Goal: Information Seeking & Learning: Check status

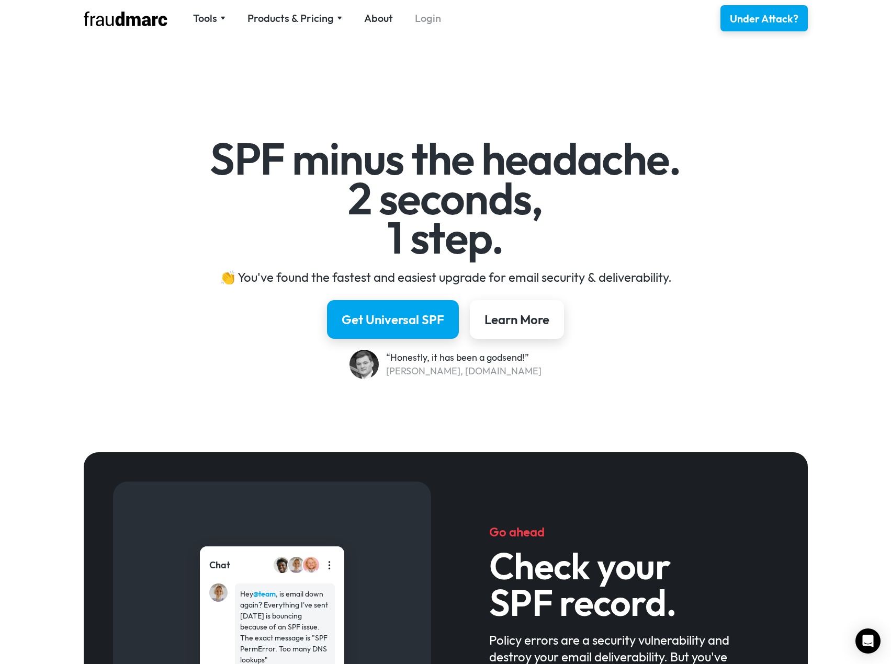
click at [415, 22] on link "Login" at bounding box center [428, 18] width 26 height 15
click at [328, 16] on div "Products & Pricing" at bounding box center [290, 18] width 86 height 15
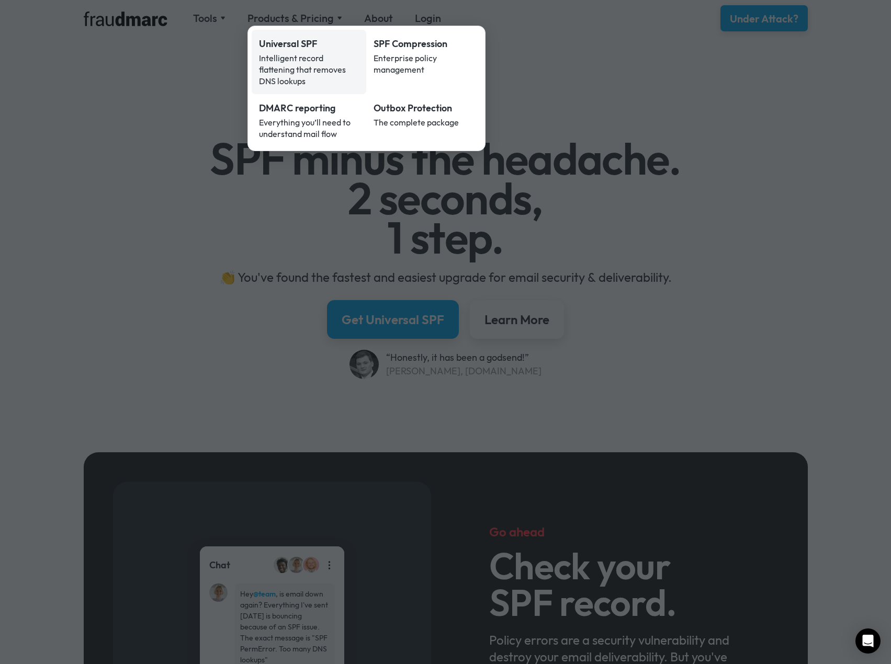
click at [287, 64] on div "Intelligent record flattening that removes DNS lookups" at bounding box center [309, 69] width 100 height 35
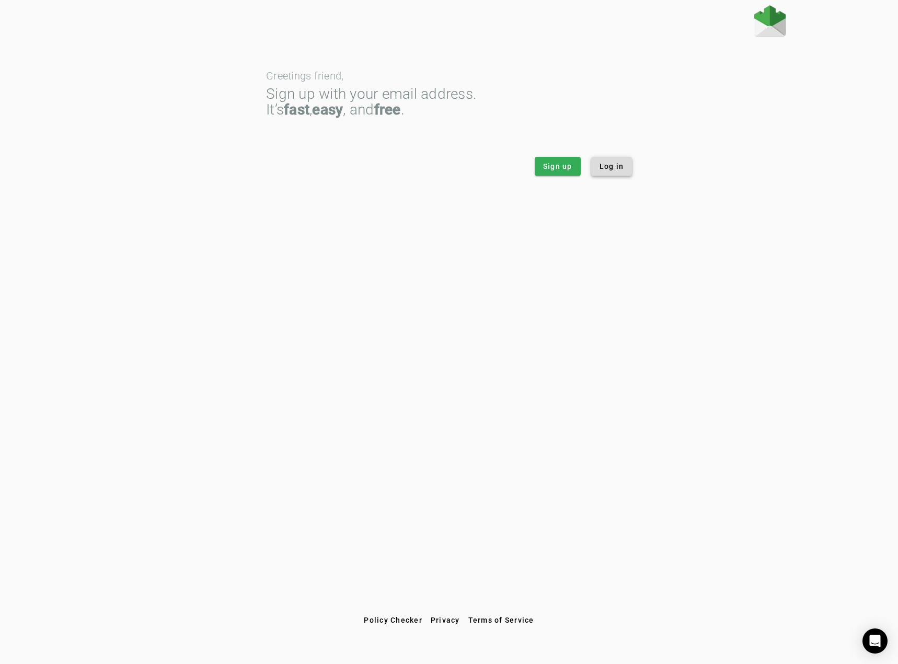
click at [621, 167] on span "Log in" at bounding box center [612, 166] width 25 height 10
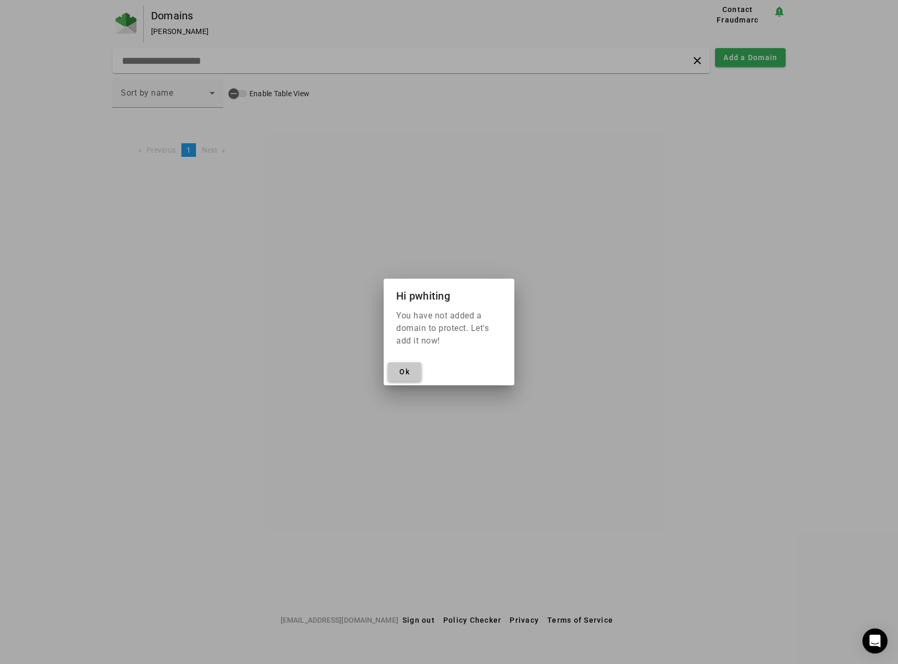
click at [402, 372] on span "Ok" at bounding box center [405, 372] width 10 height 8
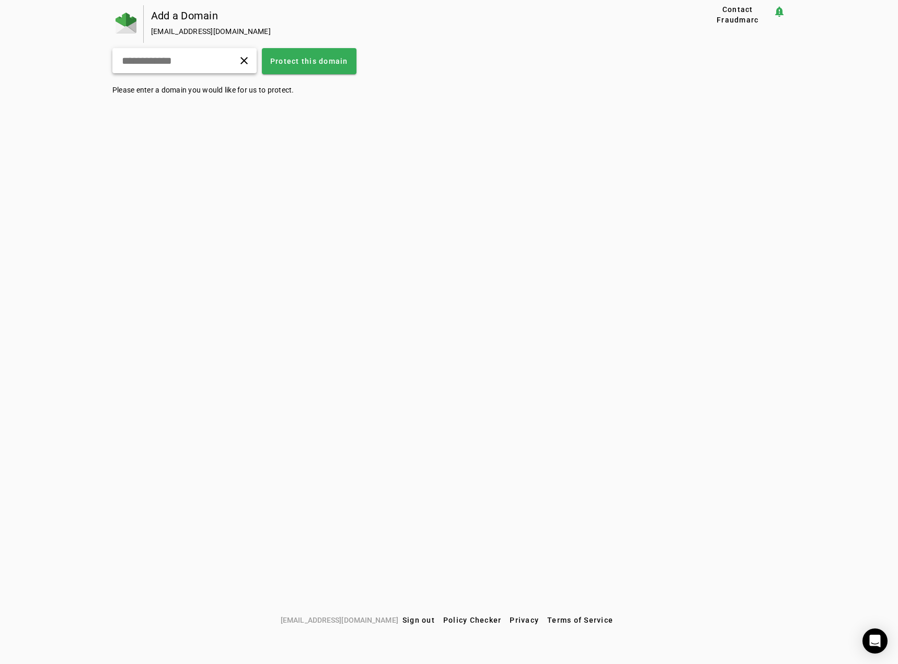
click at [215, 61] on div "clear" at bounding box center [184, 60] width 144 height 25
click at [257, 56] on span at bounding box center [244, 60] width 25 height 25
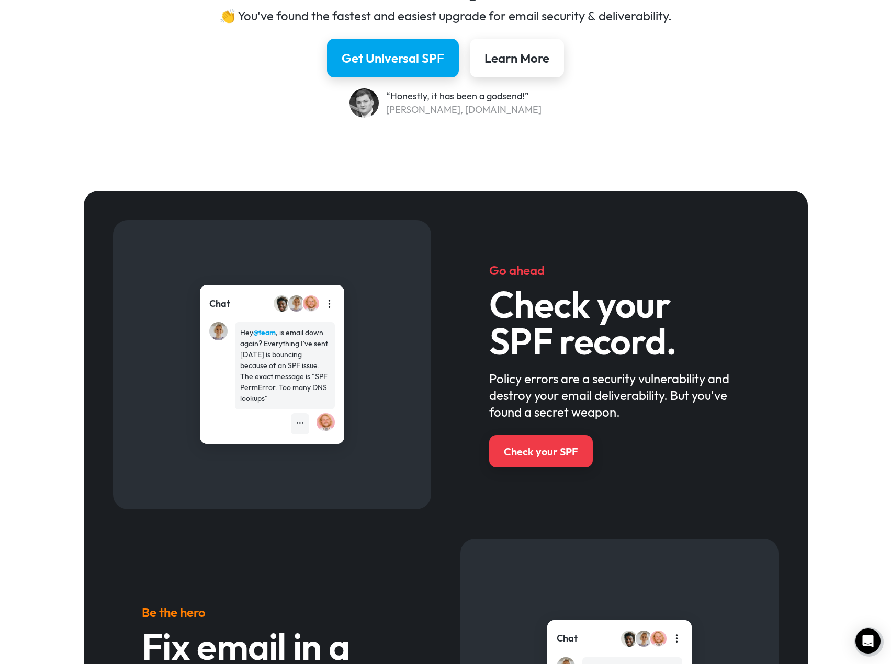
scroll to position [418, 0]
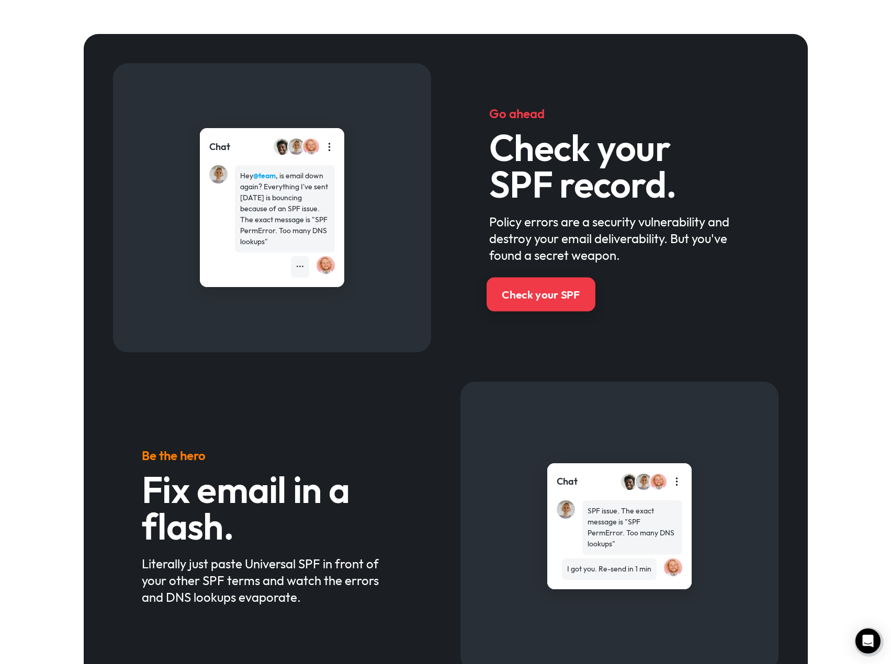
click at [541, 295] on div "Check your SPF" at bounding box center [540, 294] width 78 height 15
drag, startPoint x: 618, startPoint y: 87, endPoint x: 610, endPoint y: 93, distance: 9.3
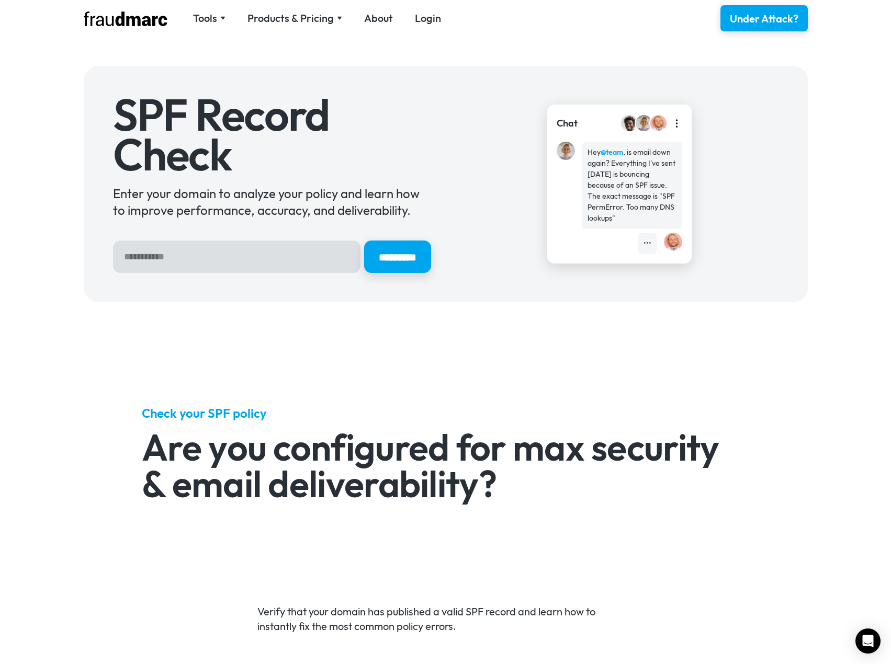
click at [188, 257] on input "Hero Sign Up Form" at bounding box center [236, 257] width 247 height 32
type input "**********"
click at [395, 254] on input "*********" at bounding box center [397, 257] width 70 height 34
click at [326, 25] on div "Products & Pricing" at bounding box center [290, 18] width 86 height 15
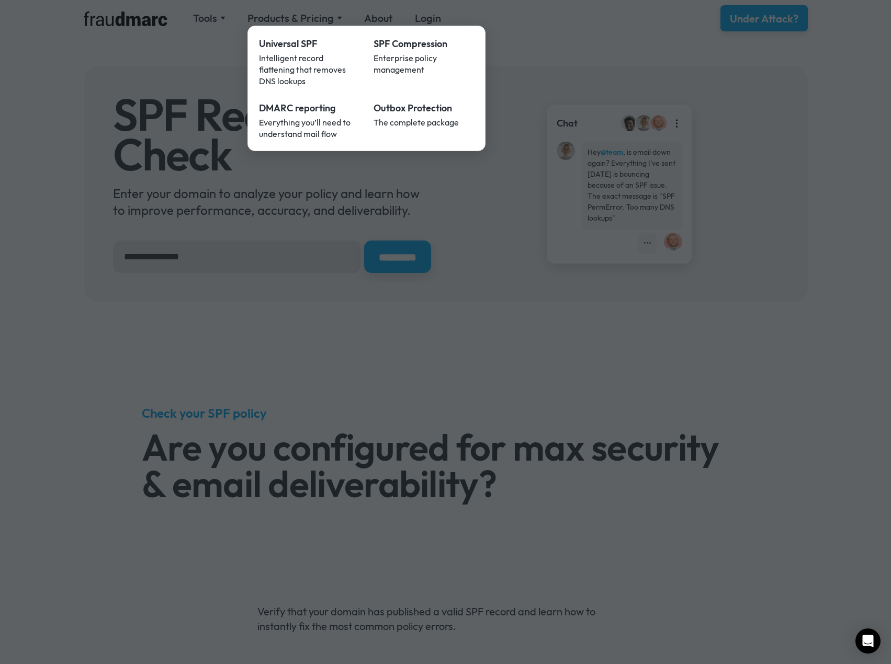
click at [281, 22] on div at bounding box center [445, 332] width 891 height 664
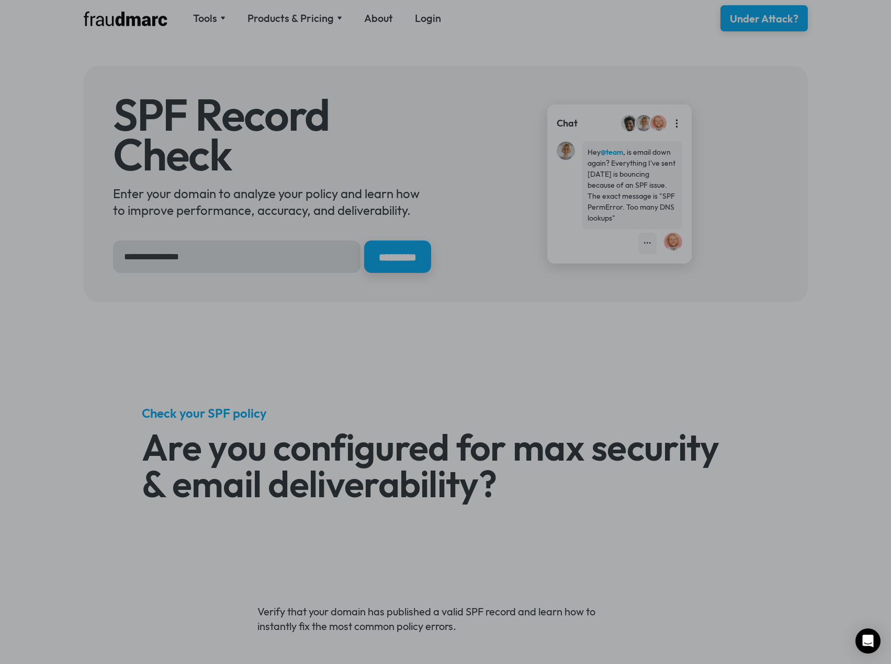
click at [196, 21] on nav "Tools SPF Record Check Inspect any domain's SPF record and learn how to fix it …" at bounding box center [317, 18] width 270 height 15
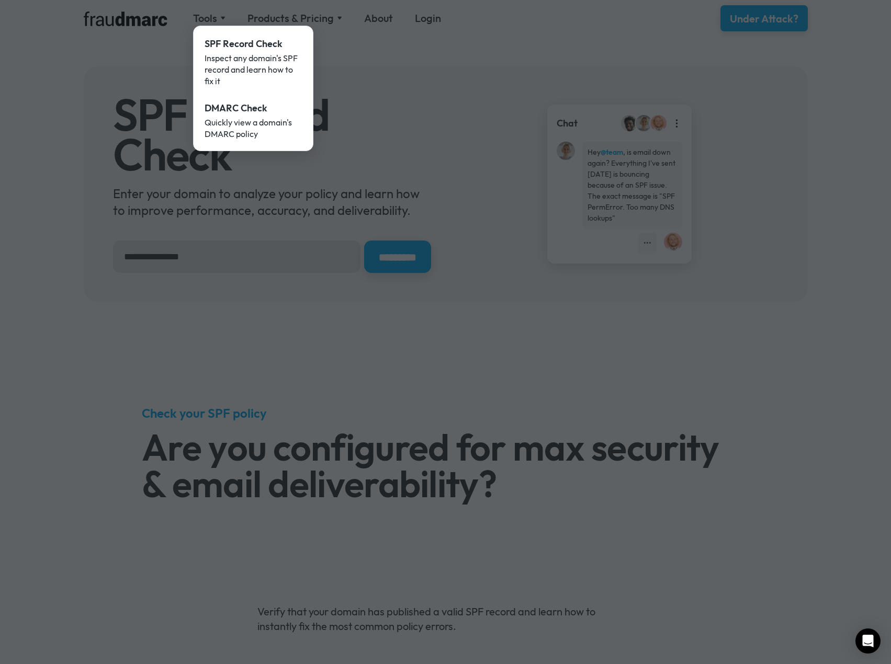
click at [443, 24] on div at bounding box center [445, 332] width 891 height 664
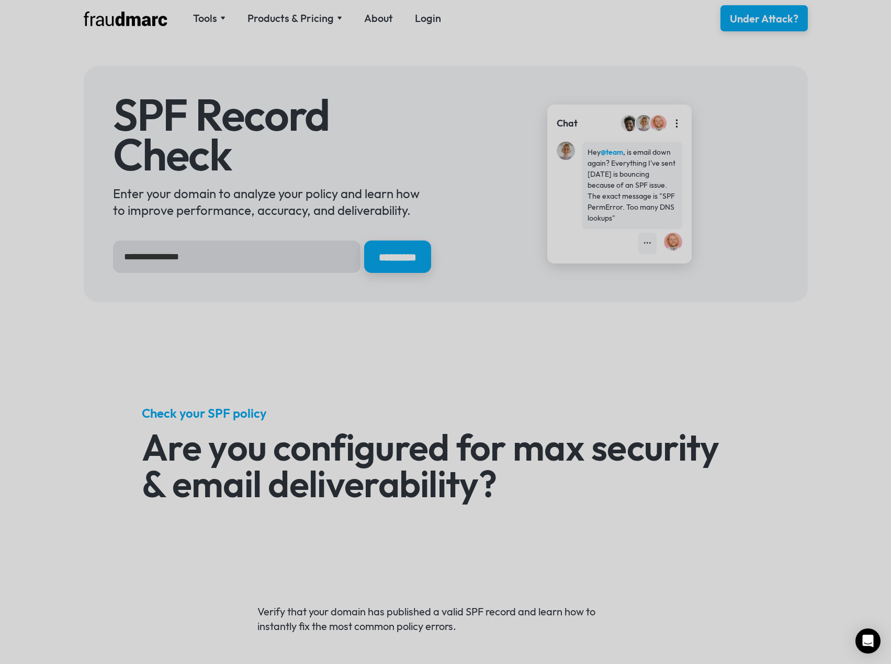
click at [414, 20] on nav "Tools SPF Record Check Inspect any domain's SPF record and learn how to fix it …" at bounding box center [317, 18] width 270 height 15
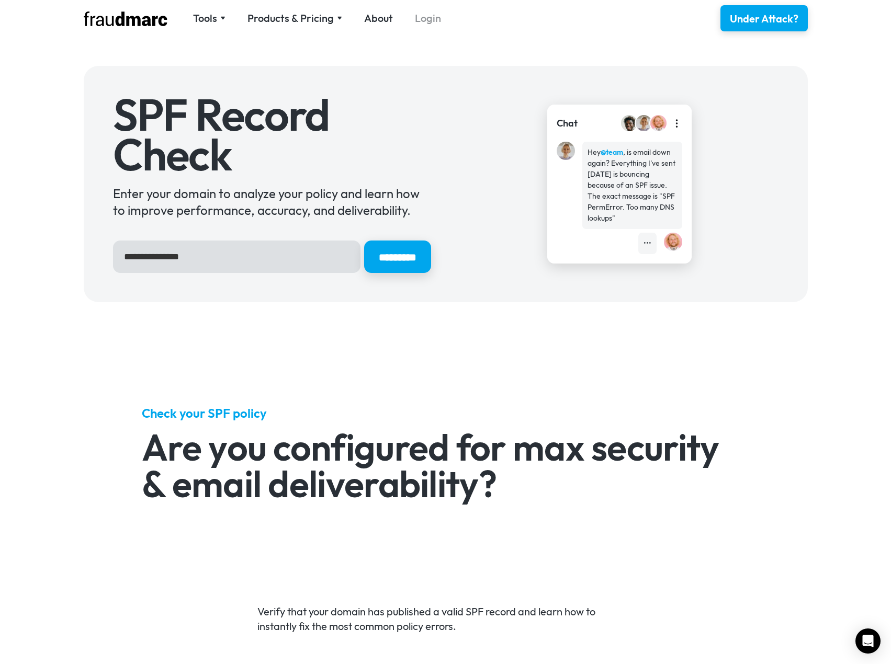
click at [416, 17] on link "Login" at bounding box center [428, 18] width 26 height 15
click at [192, 16] on nav "Tools SPF Record Check Inspect any domain's SPF record and learn how to fix it …" at bounding box center [317, 18] width 270 height 15
click at [218, 20] on div "Tools" at bounding box center [209, 18] width 32 height 15
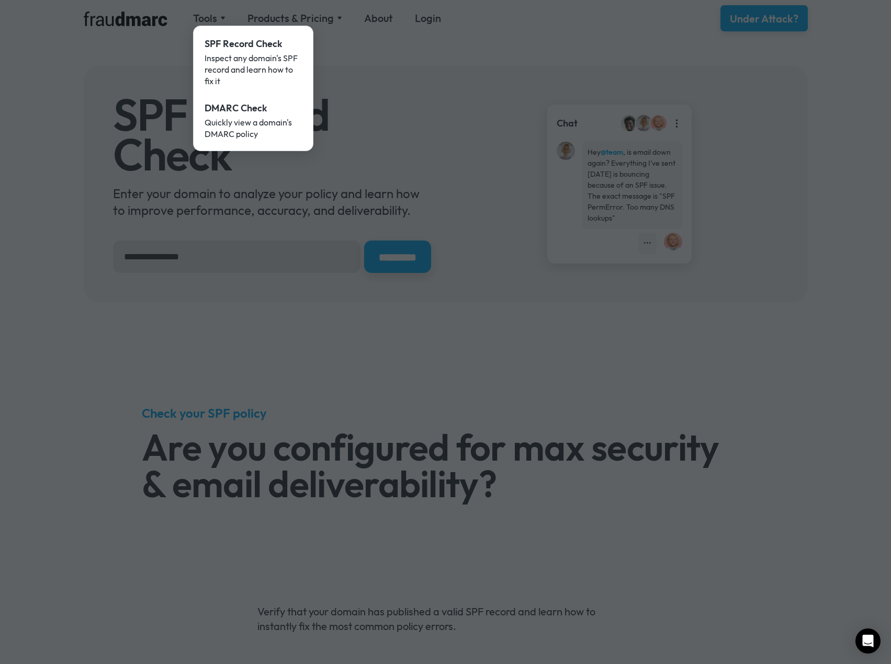
click at [385, 35] on div at bounding box center [445, 332] width 891 height 664
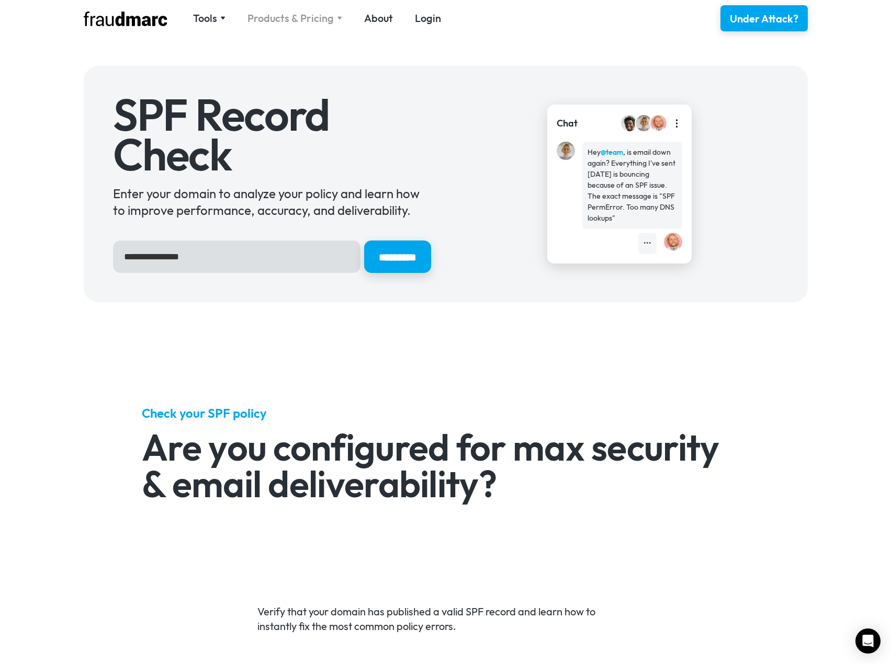
click at [310, 18] on div "Products & Pricing" at bounding box center [290, 18] width 86 height 15
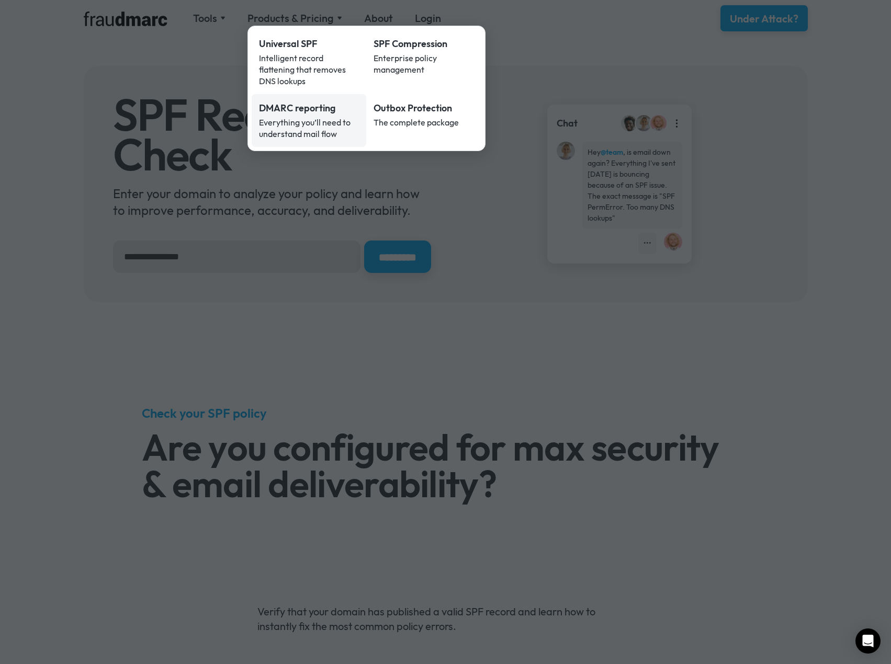
click at [310, 104] on link "DMARC reporting Everything you’ll need to understand mail flow" at bounding box center [309, 120] width 115 height 53
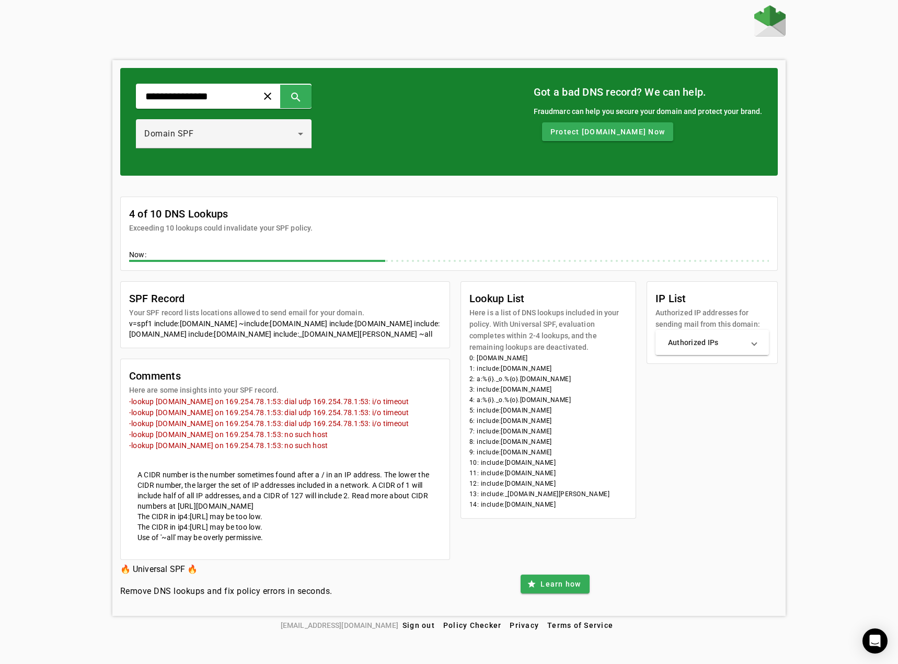
click at [720, 339] on mat-panel-title "Authorized IPs" at bounding box center [706, 342] width 76 height 10
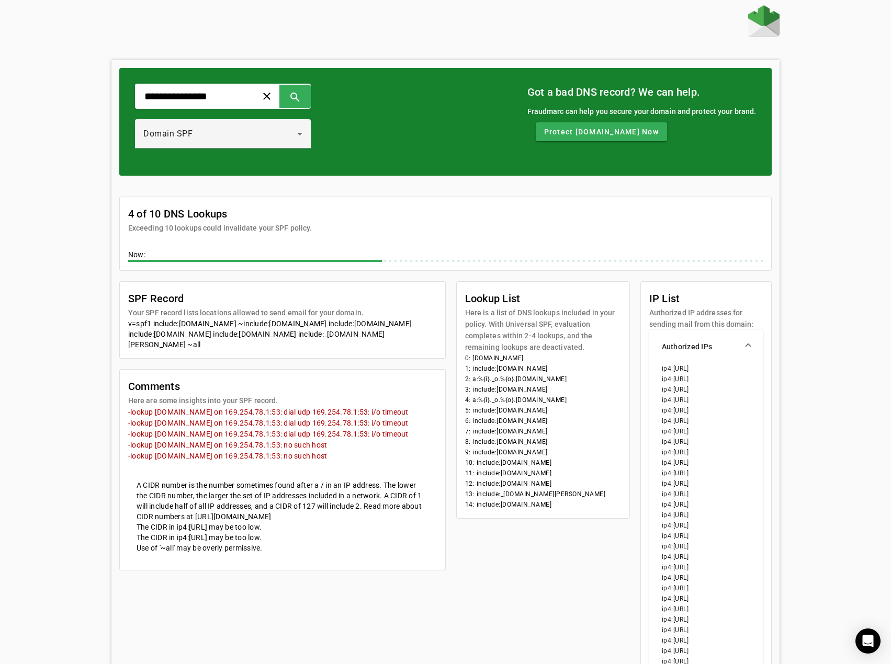
click at [744, 341] on mat-expansion-panel-header "Authorized IPs" at bounding box center [706, 346] width 114 height 33
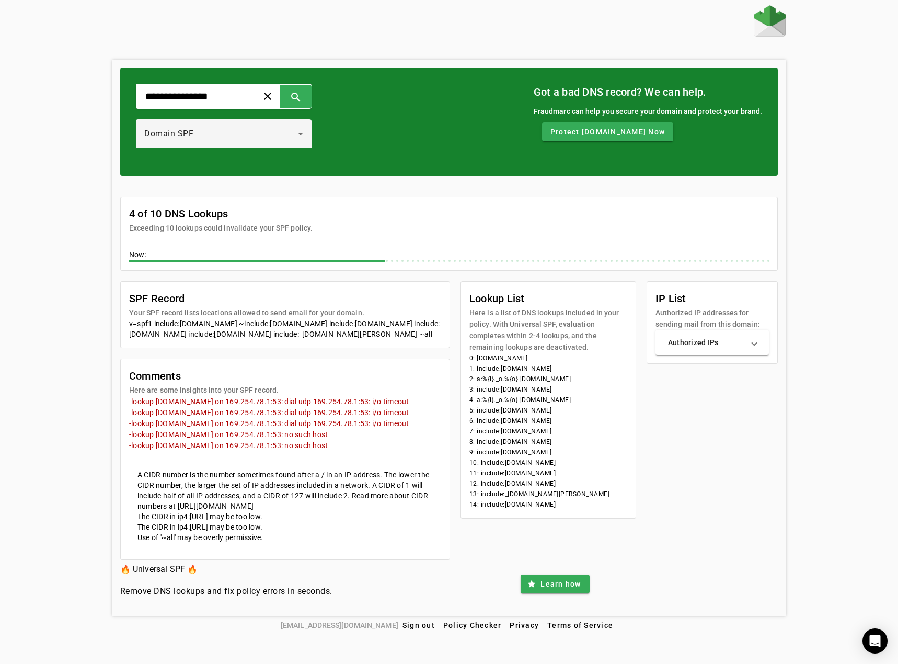
click at [768, 13] on img at bounding box center [770, 20] width 31 height 31
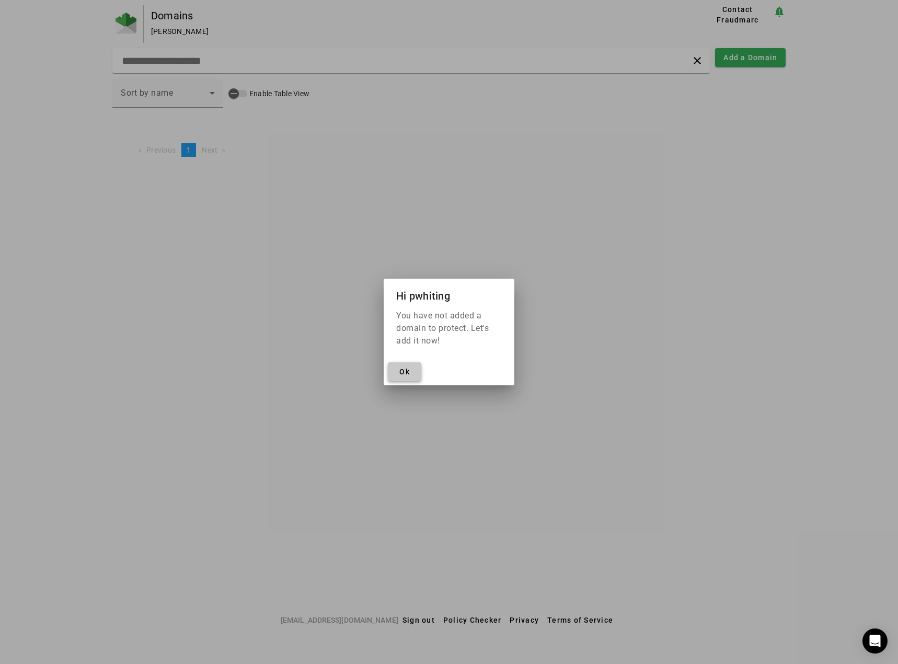
click at [403, 374] on span "Ok" at bounding box center [405, 372] width 10 height 8
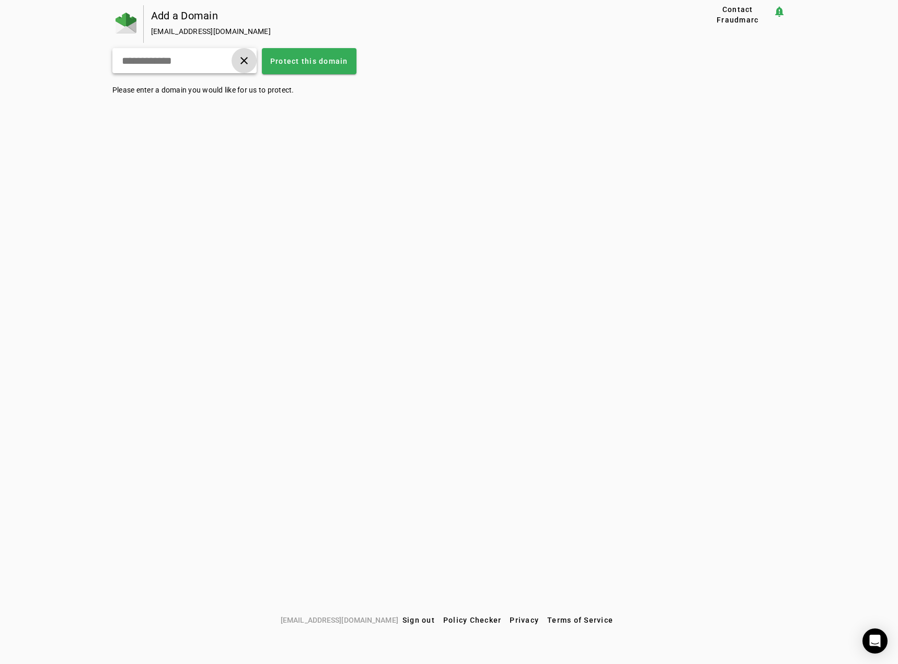
click at [257, 64] on span at bounding box center [244, 60] width 25 height 25
click at [410, 618] on span "Sign out" at bounding box center [419, 620] width 32 height 8
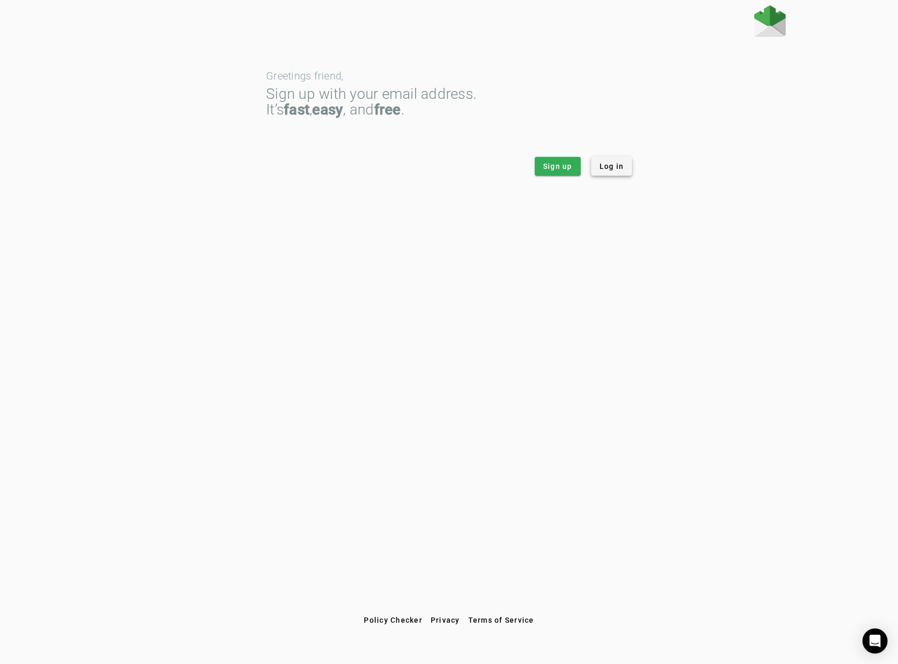
click at [615, 165] on span "Log in" at bounding box center [612, 166] width 25 height 10
click at [874, 642] on icon "Open Intercom Messenger" at bounding box center [875, 641] width 12 height 14
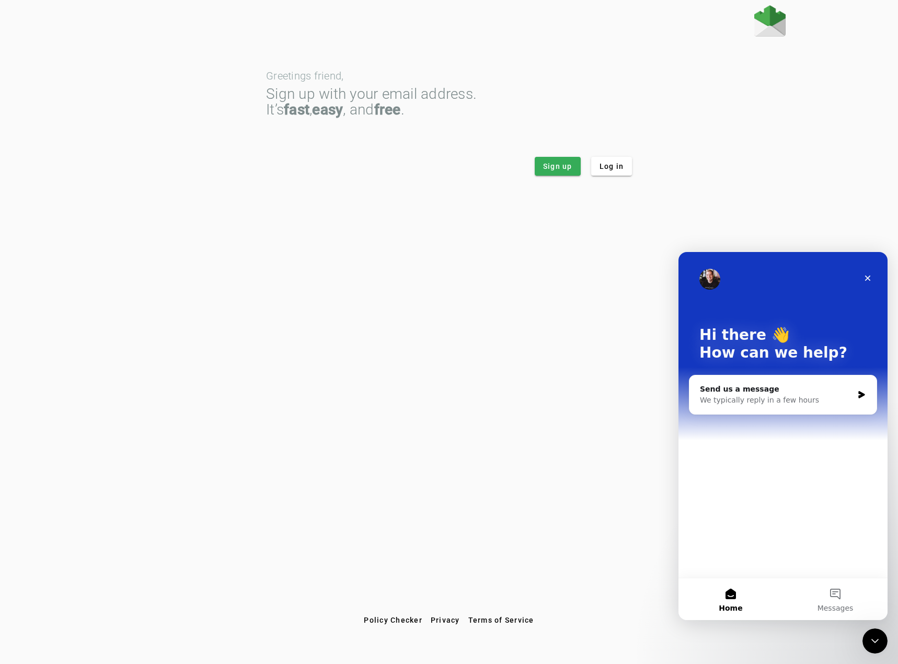
click at [748, 168] on app-login "Greetings friend, Sign up with your email address. It’s fast , easy , and free …" at bounding box center [449, 90] width 674 height 170
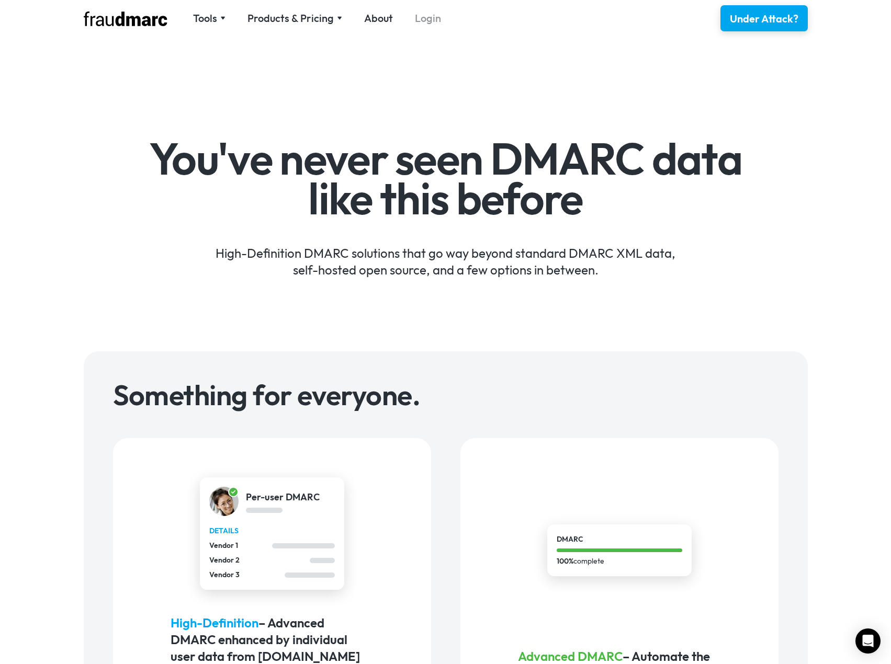
click at [424, 25] on link "Login" at bounding box center [428, 18] width 26 height 15
click at [294, 15] on div "Products & Pricing" at bounding box center [290, 18] width 86 height 15
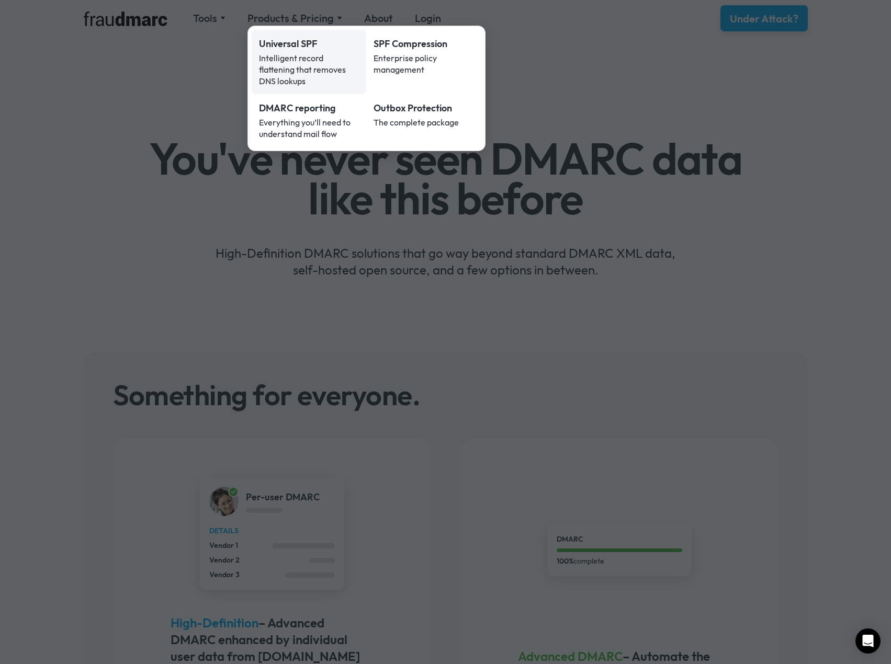
click at [290, 51] on link "Universal SPF Intelligent record flattening that removes DNS lookups" at bounding box center [309, 62] width 115 height 64
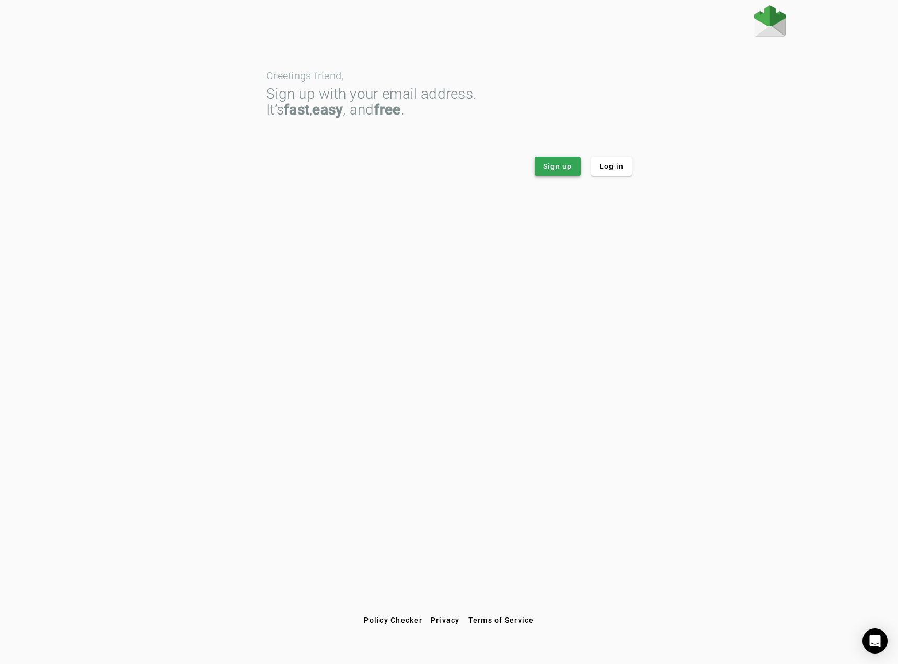
click at [574, 166] on span at bounding box center [558, 166] width 46 height 25
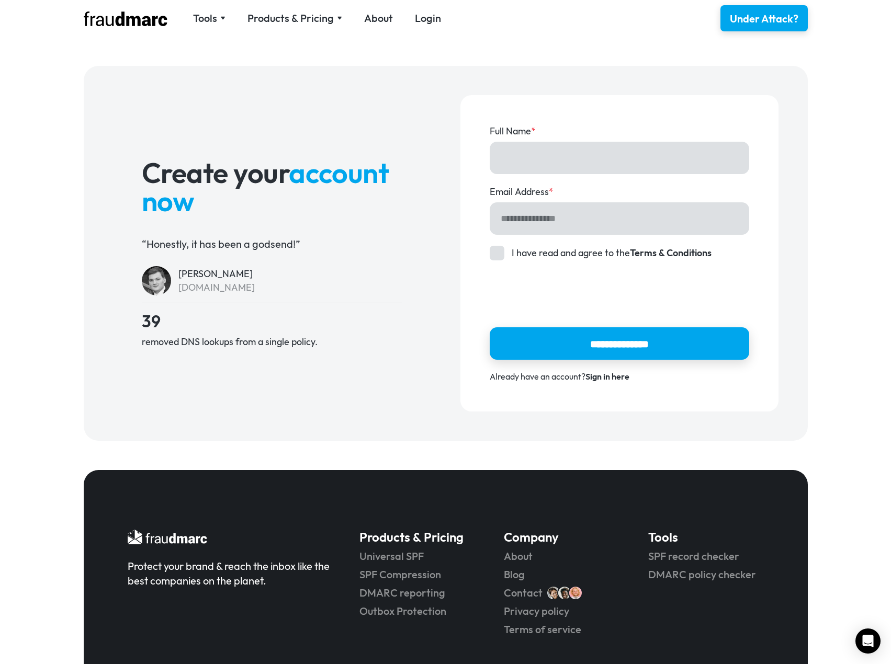
click at [621, 381] on link "Sign in here" at bounding box center [607, 376] width 44 height 10
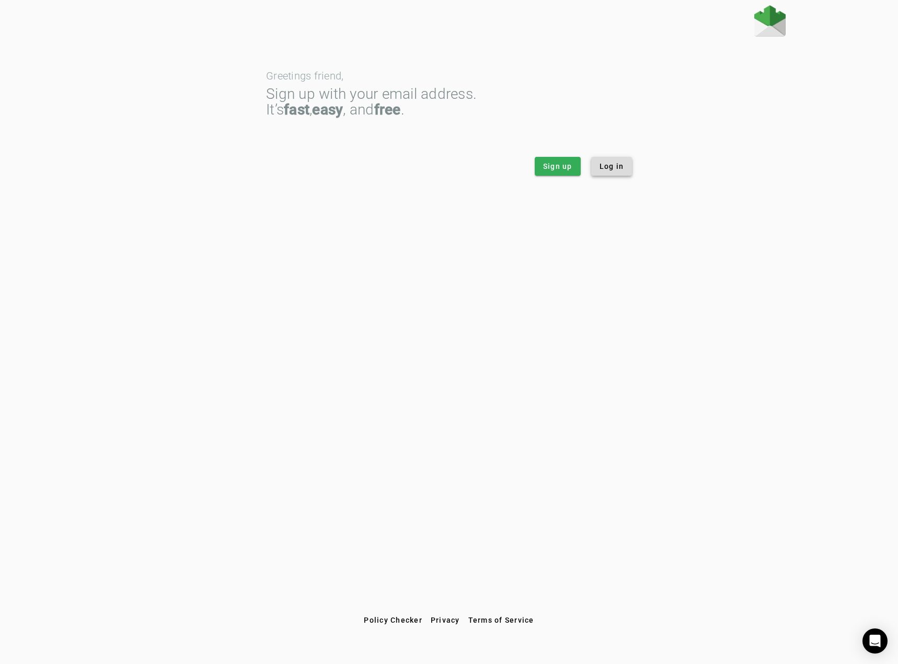
click at [606, 159] on span at bounding box center [611, 166] width 41 height 25
click at [613, 170] on span "Log in" at bounding box center [612, 166] width 25 height 10
click at [882, 640] on div "Open Intercom Messenger" at bounding box center [876, 642] width 28 height 28
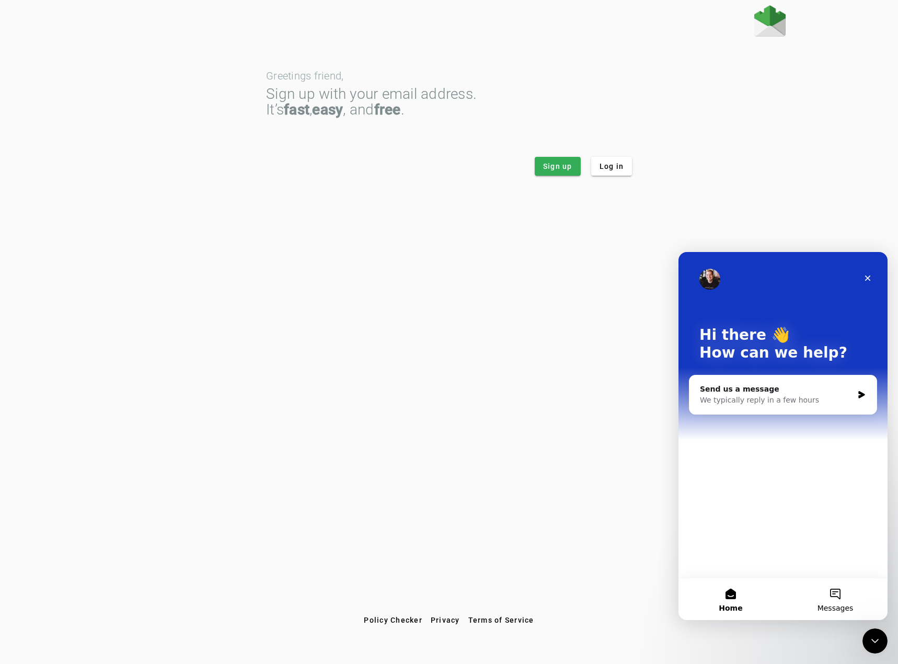
click at [832, 590] on button "Messages" at bounding box center [835, 599] width 105 height 42
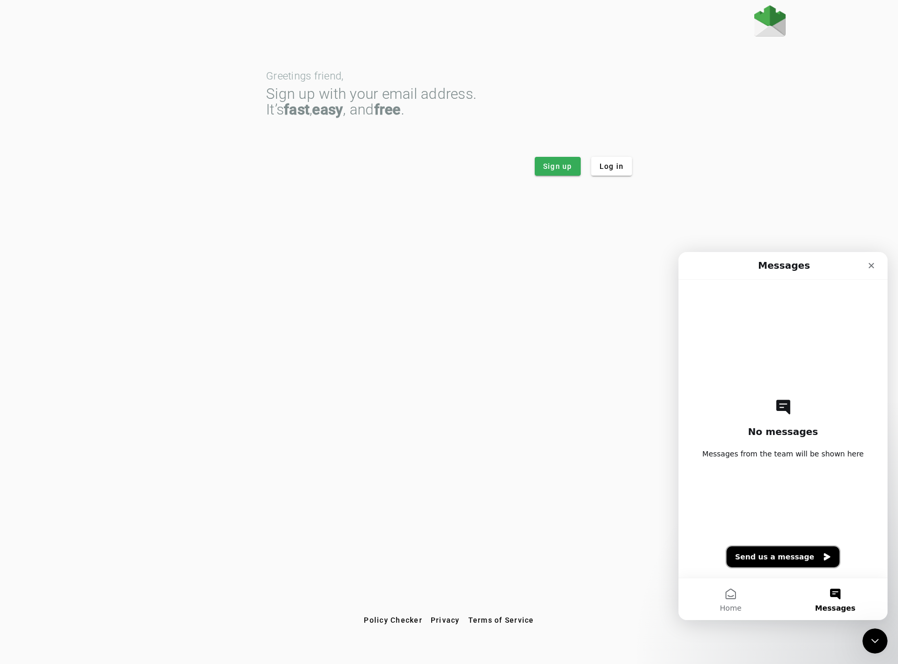
click at [804, 557] on button "Send us a message" at bounding box center [783, 556] width 113 height 21
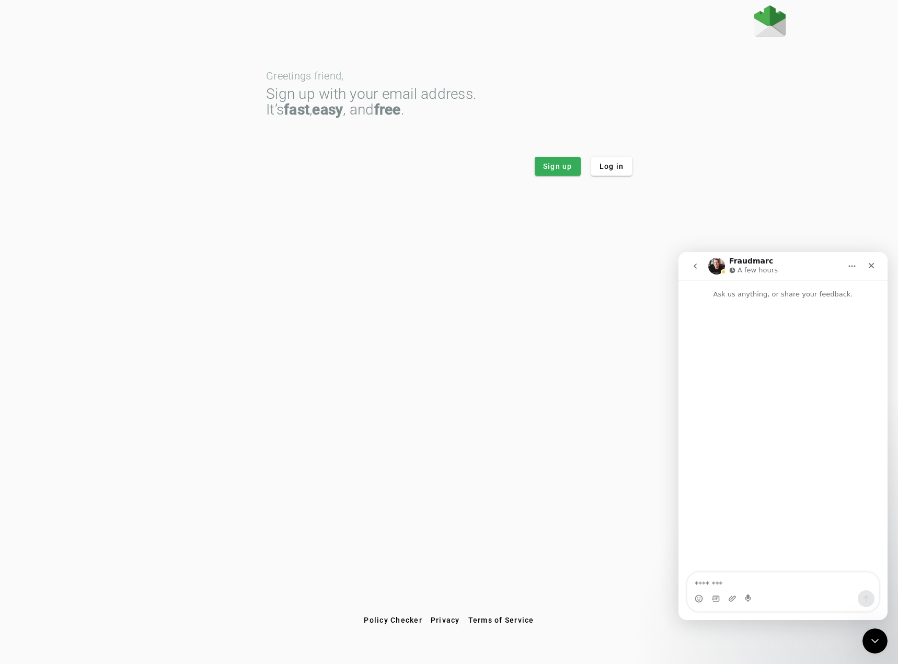
click at [622, 115] on div "Sign up with your email address. It’s fast , easy , and free ." at bounding box center [449, 101] width 366 height 31
click at [617, 169] on span "Log in" at bounding box center [612, 166] width 25 height 10
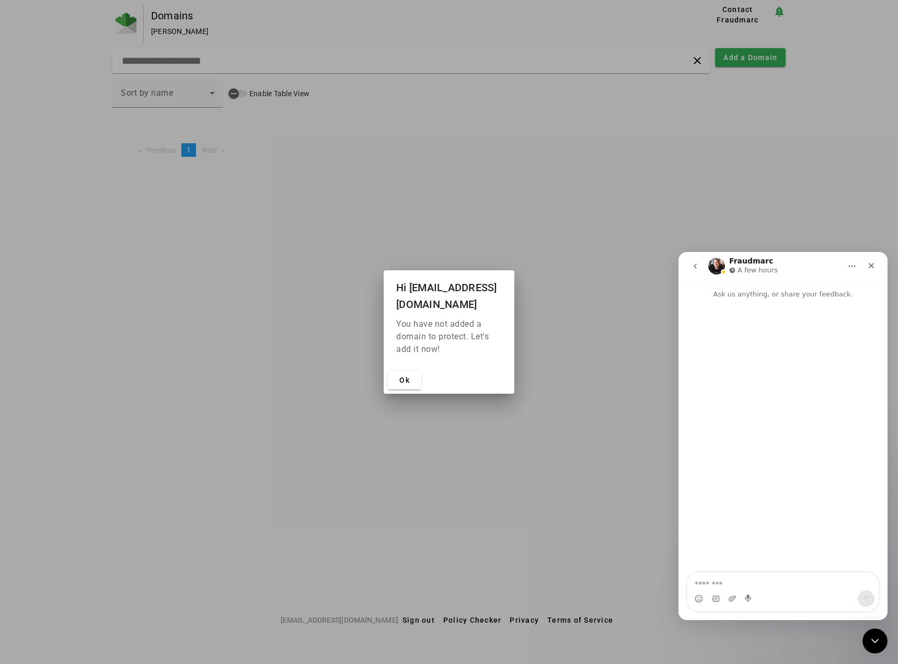
click at [662, 261] on div at bounding box center [449, 332] width 898 height 664
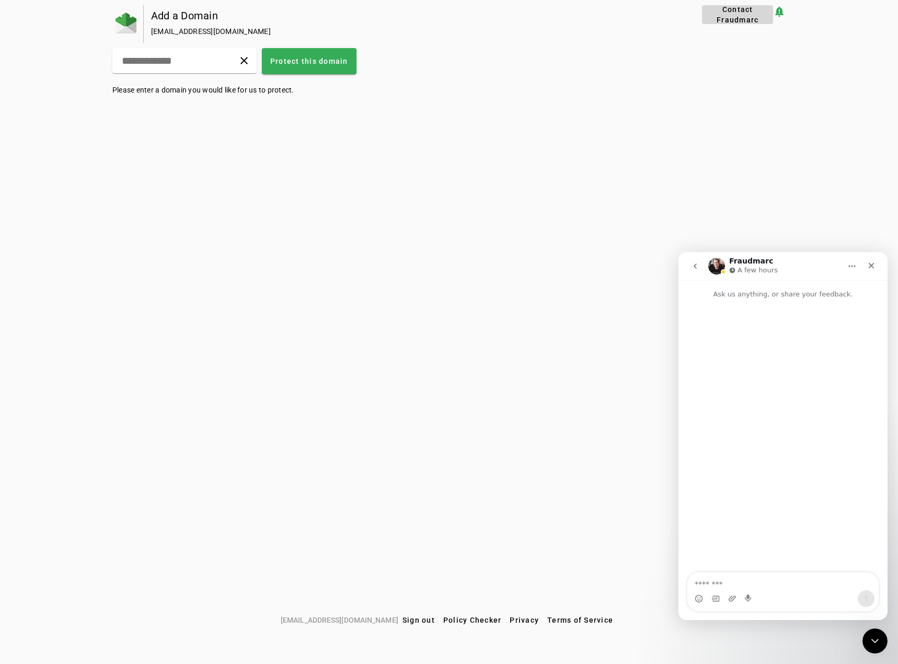
click at [745, 18] on span "Contact Fraudmarc" at bounding box center [737, 14] width 63 height 21
click at [416, 623] on span "Sign out" at bounding box center [419, 620] width 32 height 8
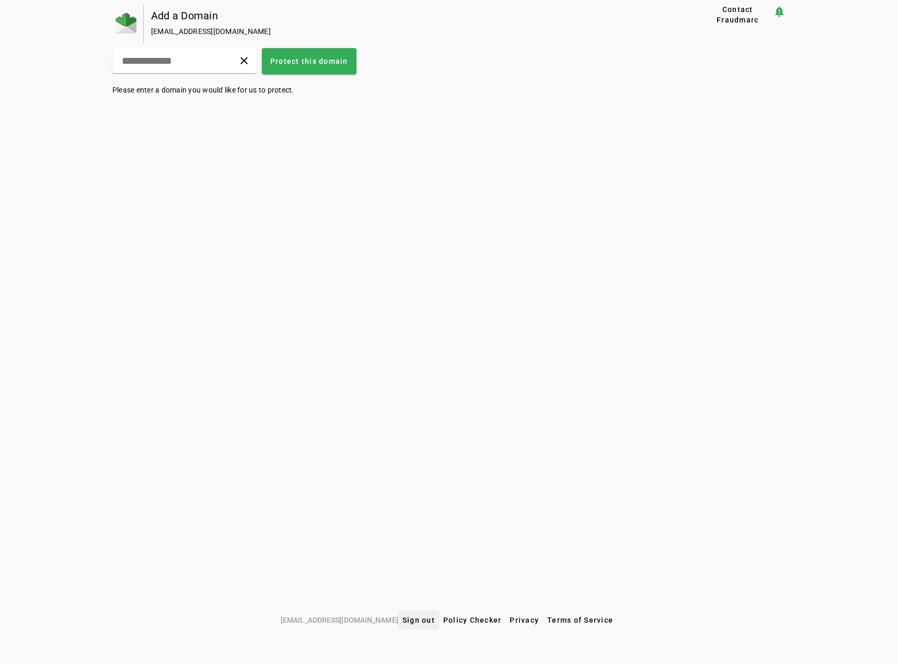
click at [410, 620] on span "Sign out" at bounding box center [419, 620] width 32 height 8
click at [409, 619] on span "Sign out" at bounding box center [419, 620] width 32 height 8
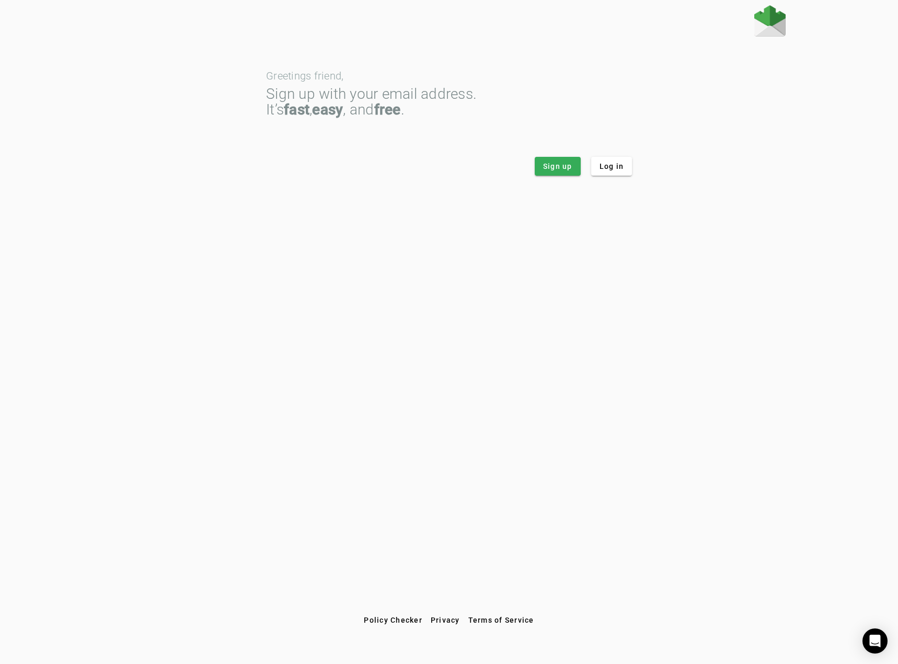
drag, startPoint x: 541, startPoint y: 129, endPoint x: 535, endPoint y: 129, distance: 6.3
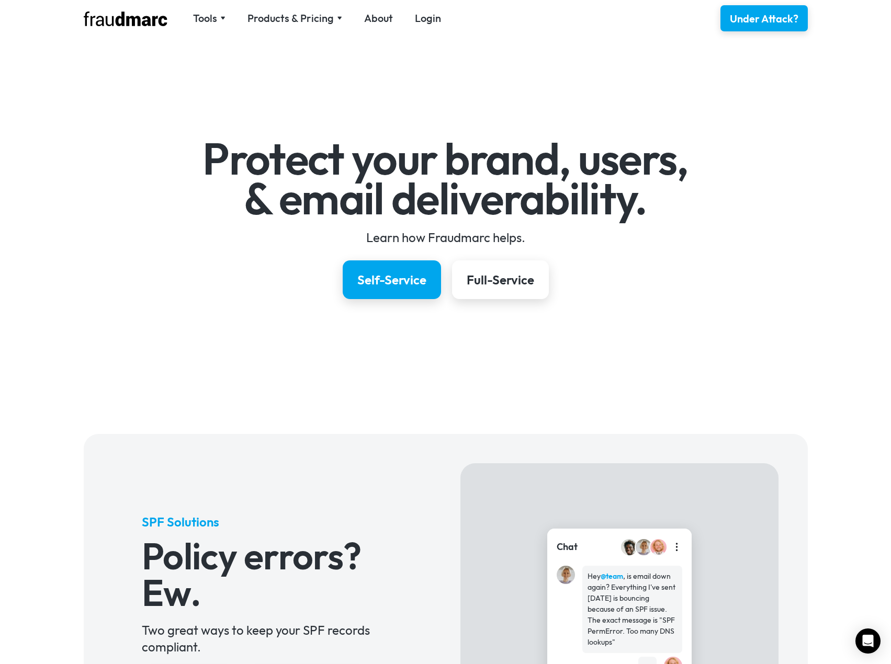
click at [410, 13] on nav "Tools SPF Record Check Inspect any domain's SPF record and learn how to fix it …" at bounding box center [317, 18] width 270 height 15
click at [415, 17] on link "Login" at bounding box center [428, 18] width 26 height 15
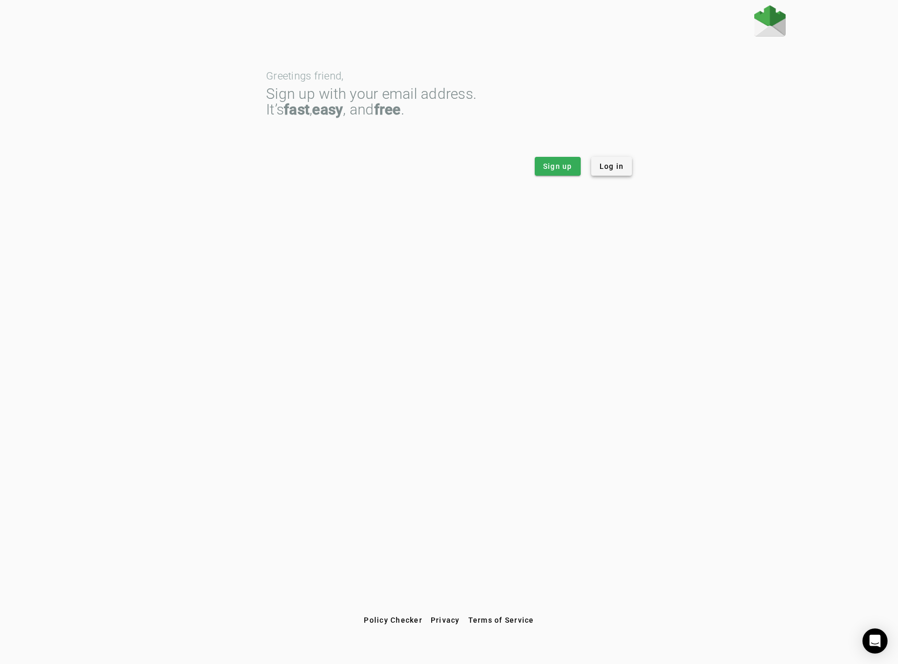
click at [600, 165] on span "Log in" at bounding box center [612, 166] width 25 height 10
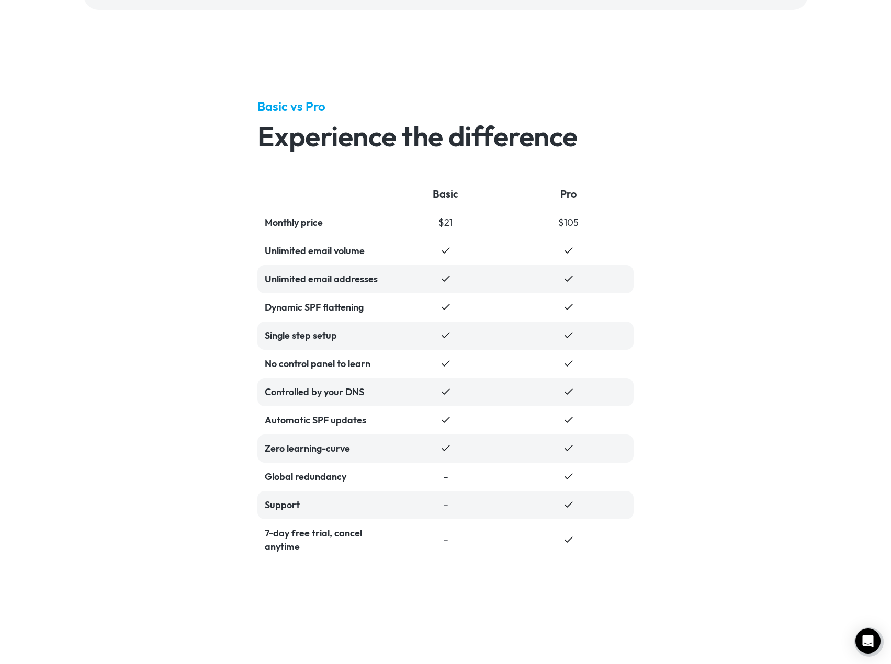
scroll to position [2144, 0]
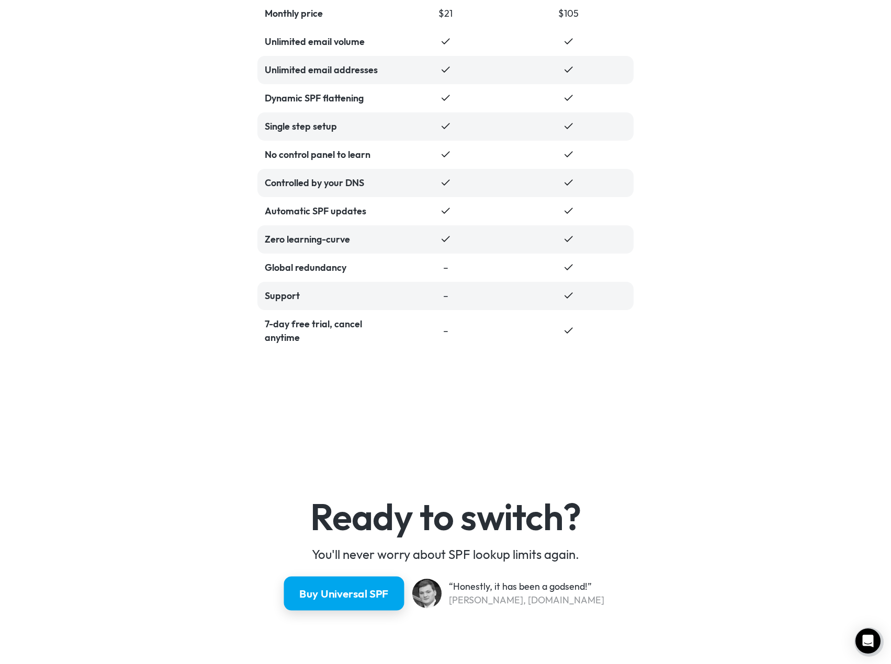
click at [348, 595] on div "Buy Universal SPF" at bounding box center [343, 593] width 89 height 15
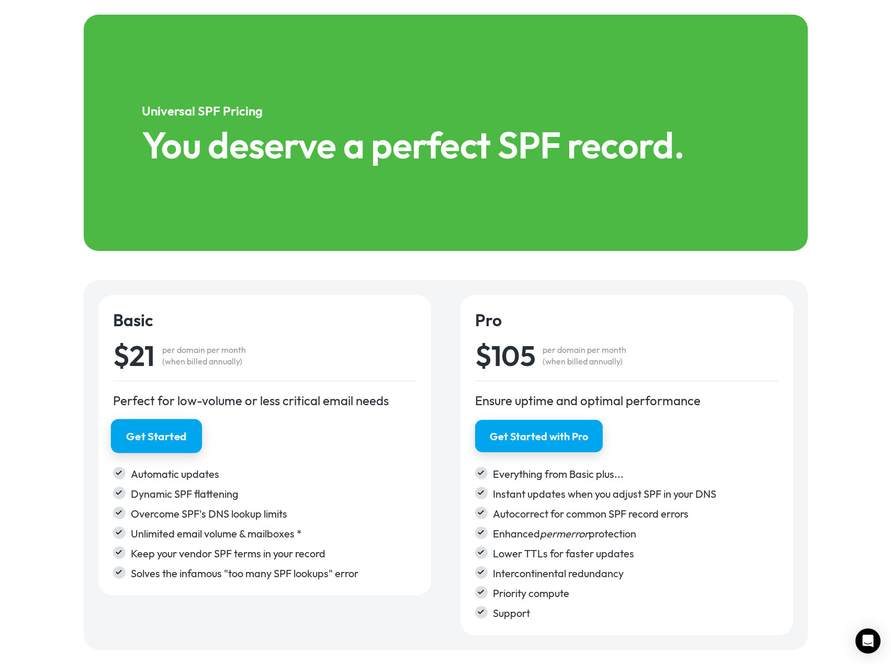
click at [180, 434] on div "Get Started" at bounding box center [156, 436] width 61 height 15
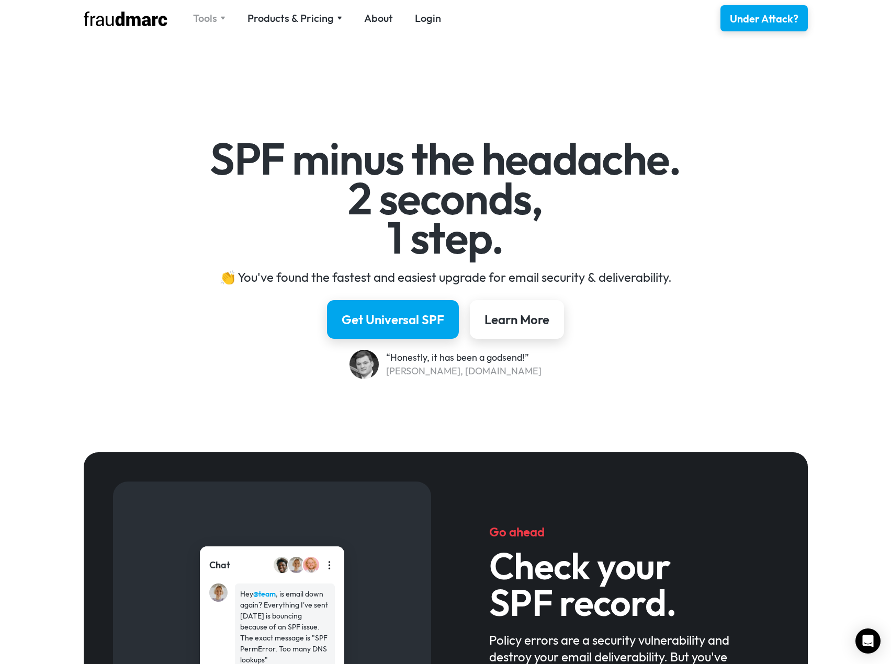
click at [202, 18] on div "Tools" at bounding box center [205, 18] width 24 height 15
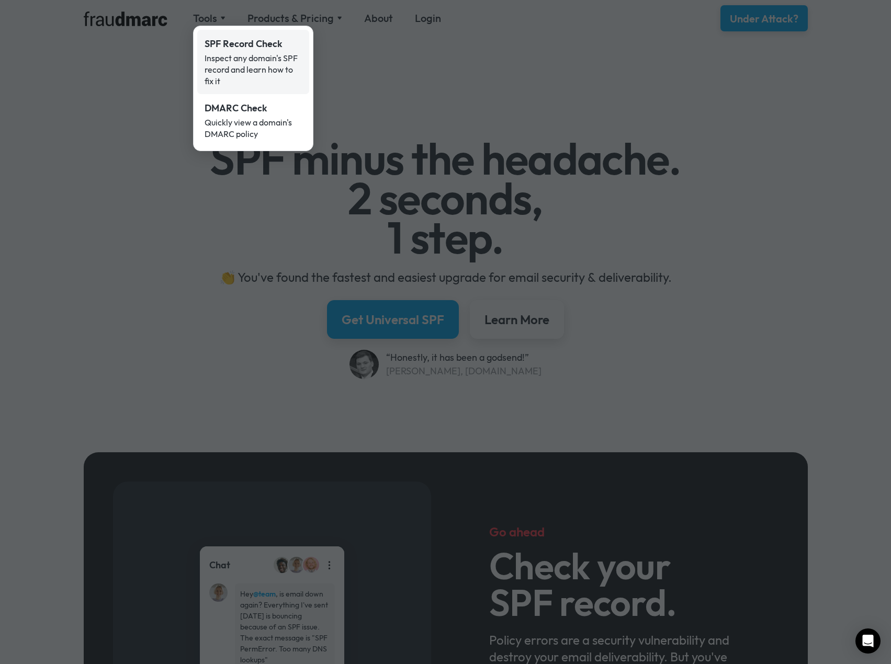
click at [259, 53] on div "Inspect any domain's SPF record and learn how to fix it" at bounding box center [252, 69] width 97 height 35
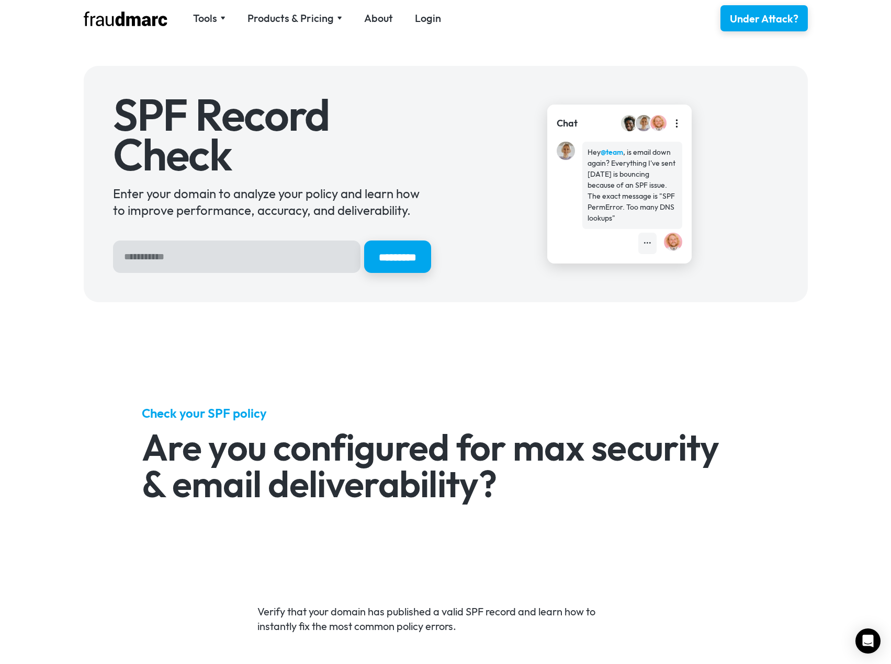
click at [188, 263] on input "Hero Sign Up Form" at bounding box center [236, 257] width 247 height 32
type input "**********"
click at [407, 256] on input "*********" at bounding box center [397, 257] width 70 height 34
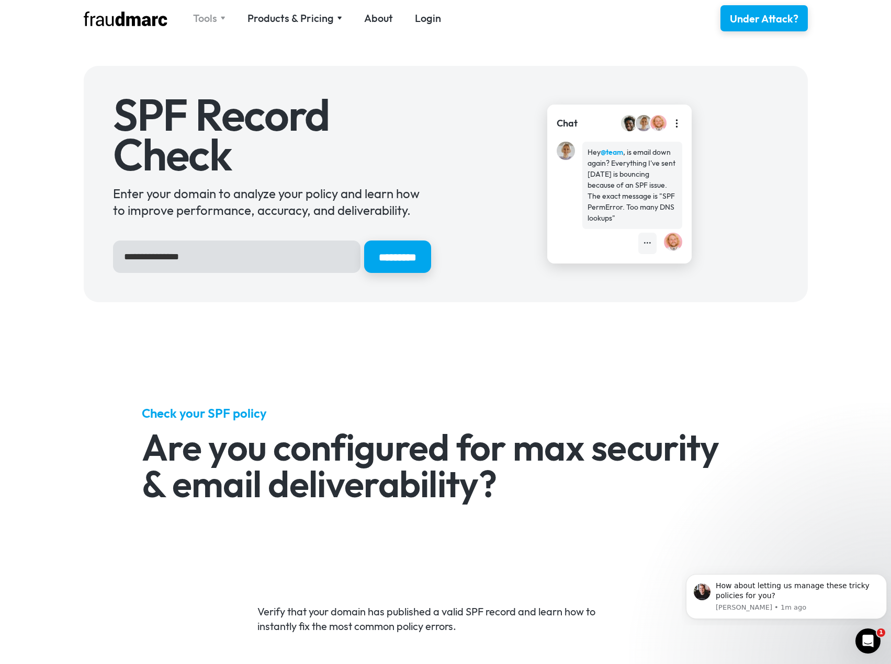
click at [203, 18] on div "Tools" at bounding box center [205, 18] width 24 height 15
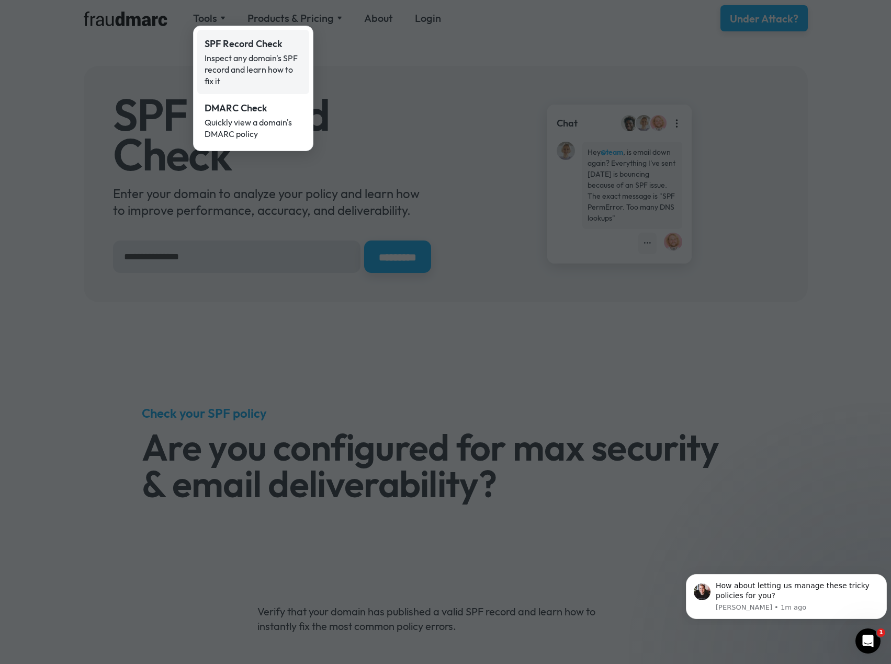
click at [230, 53] on div "Inspect any domain's SPF record and learn how to fix it" at bounding box center [252, 69] width 97 height 35
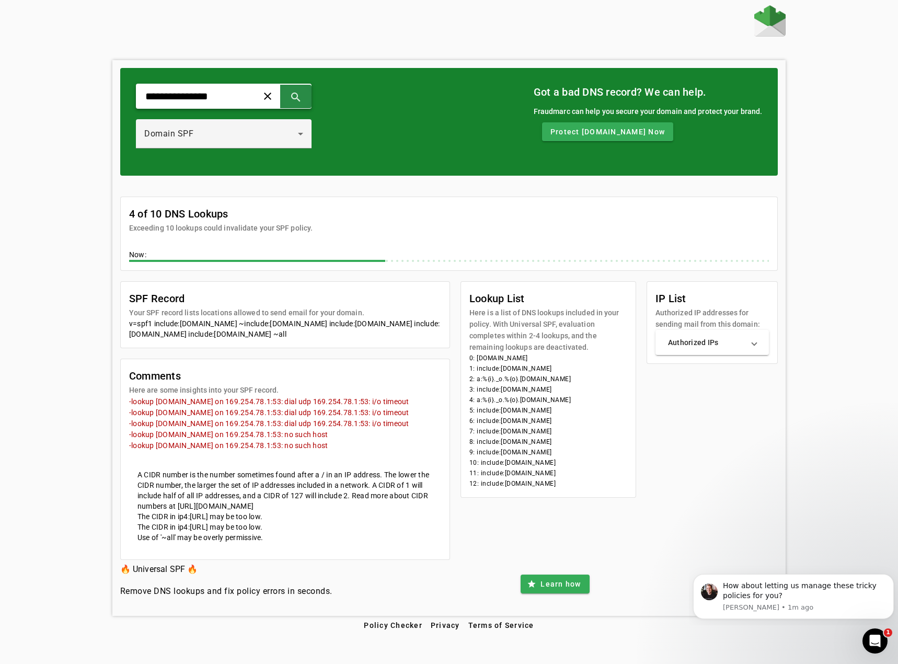
click at [309, 96] on span at bounding box center [295, 96] width 25 height 25
click at [303, 143] on div "Domain SPF" at bounding box center [223, 133] width 159 height 29
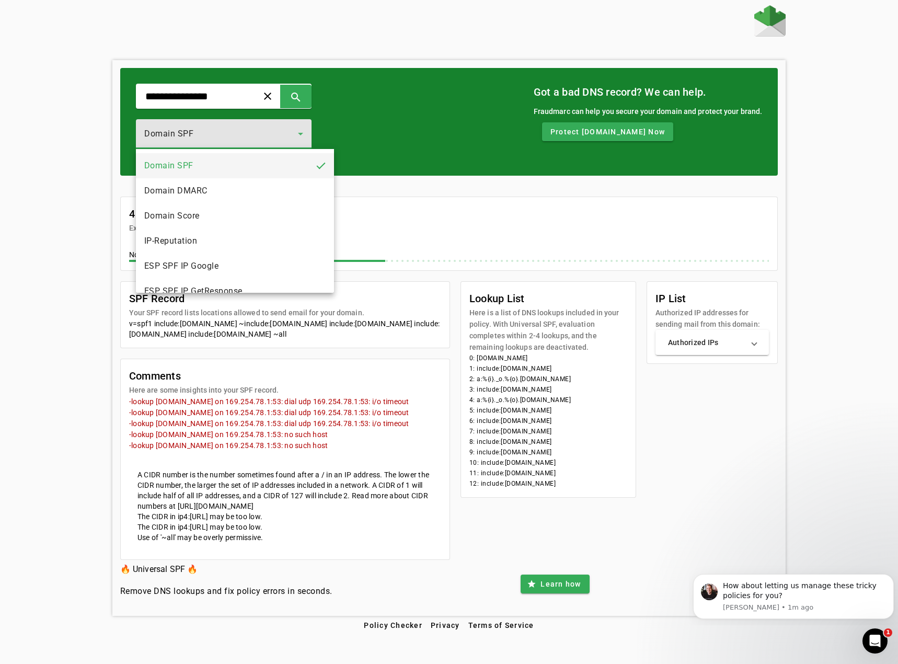
click at [311, 136] on div at bounding box center [449, 332] width 898 height 664
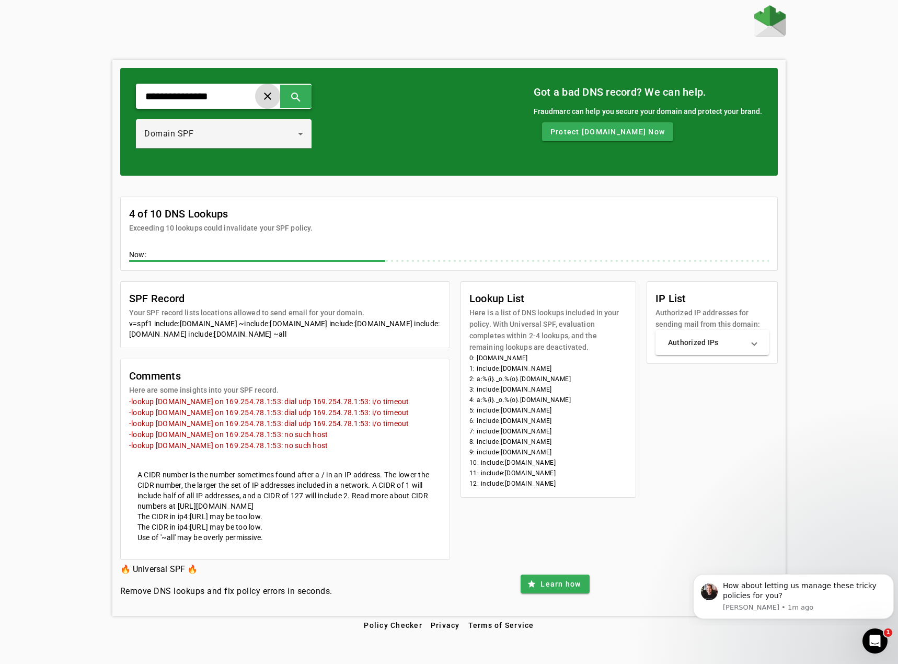
click at [280, 94] on span at bounding box center [267, 96] width 25 height 25
click at [235, 100] on input "text" at bounding box center [192, 96] width 97 height 13
type input "*******"
drag, startPoint x: 126, startPoint y: 63, endPoint x: 120, endPoint y: 58, distance: 7.0
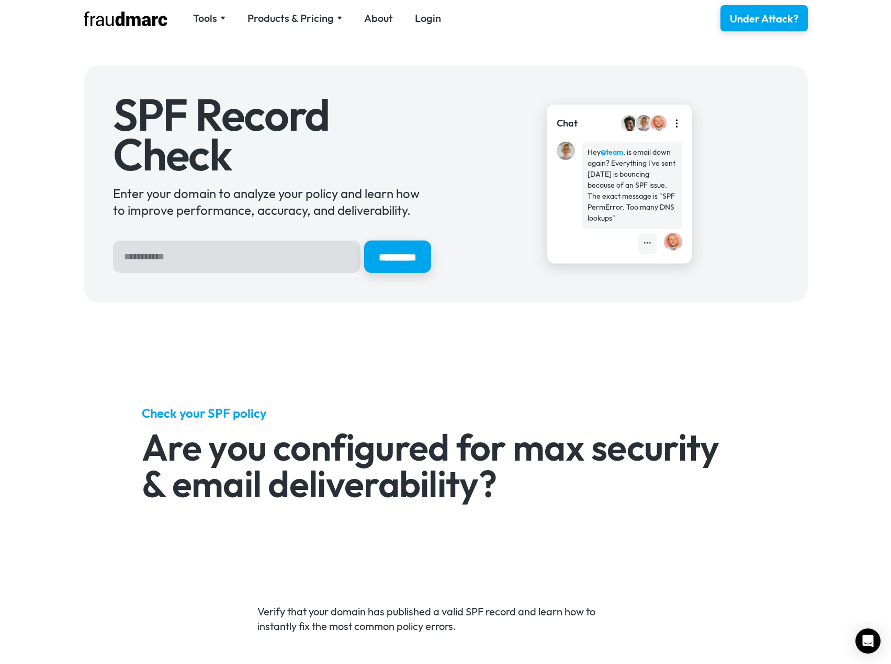
click at [264, 265] on input "Hero Sign Up Form" at bounding box center [236, 257] width 247 height 32
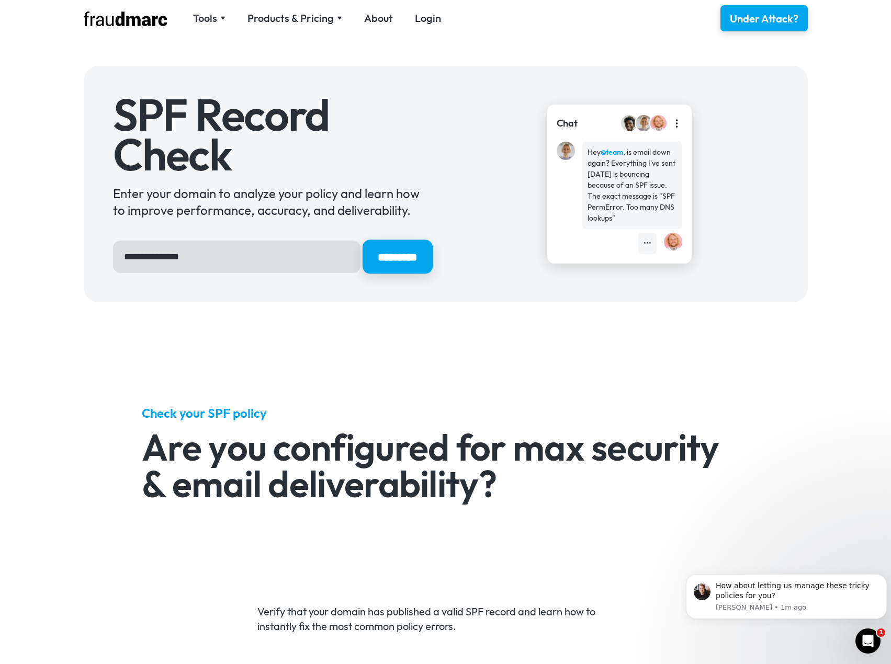
type input "**********"
click at [392, 255] on input "*********" at bounding box center [397, 257] width 70 height 34
click at [389, 249] on input "*********" at bounding box center [397, 257] width 70 height 34
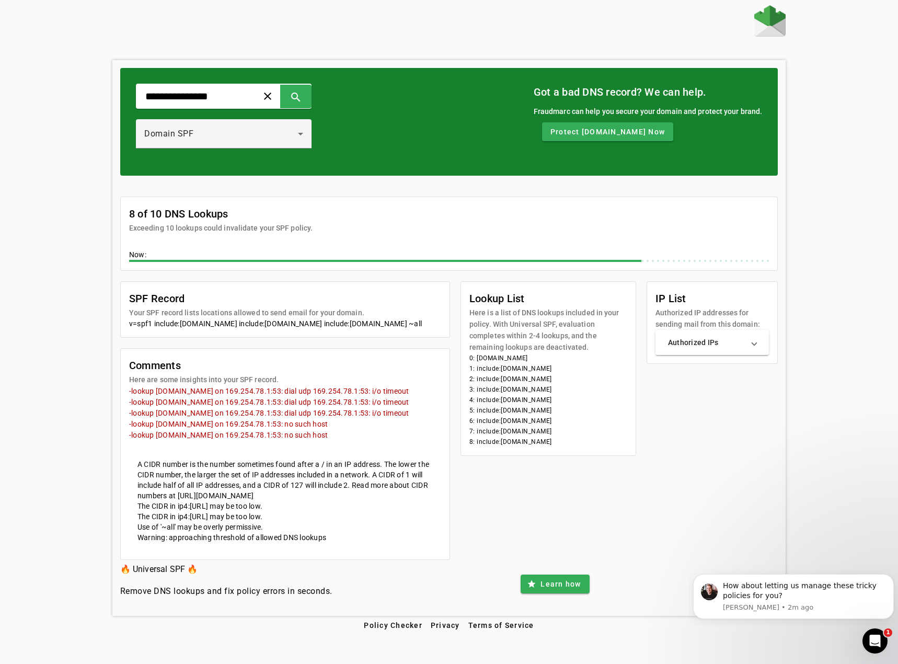
drag, startPoint x: 605, startPoint y: 454, endPoint x: 488, endPoint y: 410, distance: 124.4
click at [488, 410] on mat-card-content "0: glowbiotics.com 1: include:spf.protection.outlook.com 2: include:spf.emailsi…" at bounding box center [548, 404] width 175 height 102
drag, startPoint x: 231, startPoint y: 449, endPoint x: 157, endPoint y: 443, distance: 74.0
click at [157, 440] on mat-error "-lookup [DOMAIN_NAME] on 169.254.78.1:53: no such host" at bounding box center [285, 434] width 312 height 11
copy mat-error "rivervalleydevelop.com"
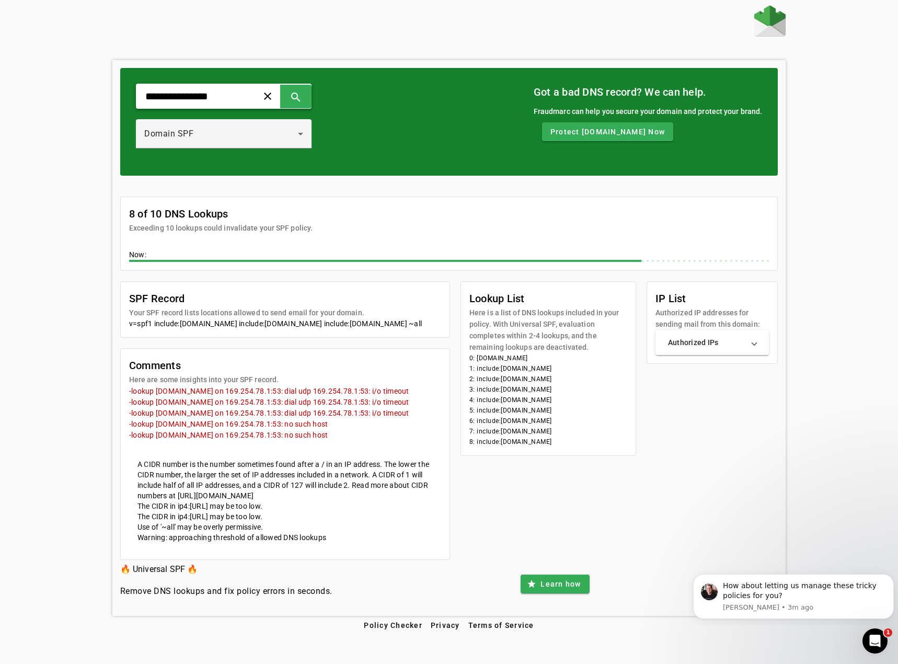
drag, startPoint x: 256, startPoint y: 97, endPoint x: 144, endPoint y: 99, distance: 111.9
click at [120, 102] on div "**********" at bounding box center [449, 122] width 658 height 108
click at [280, 99] on span at bounding box center [267, 96] width 25 height 25
click at [241, 93] on input "text" at bounding box center [192, 96] width 97 height 13
drag, startPoint x: 250, startPoint y: 97, endPoint x: 127, endPoint y: 92, distance: 123.5
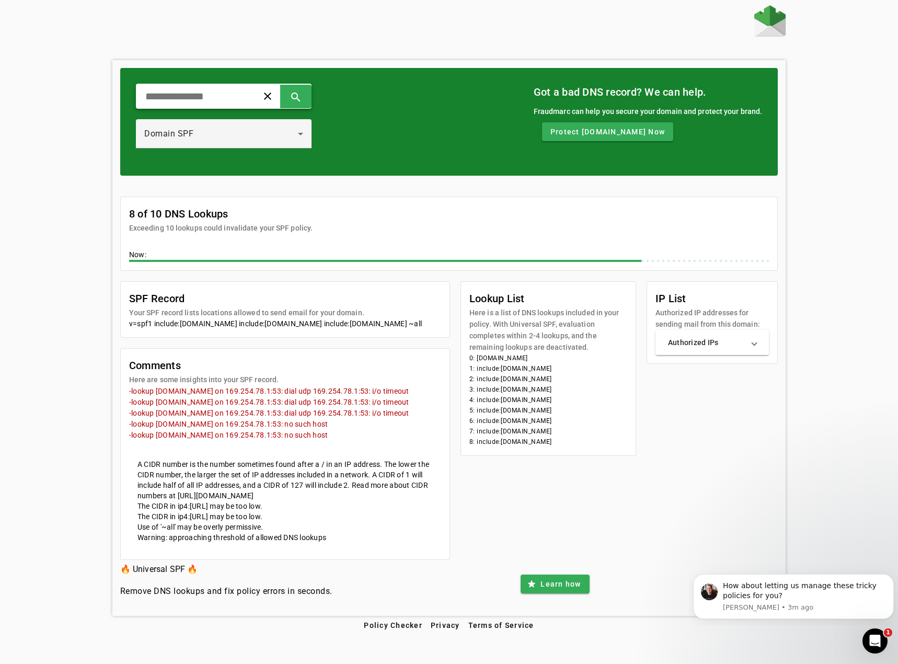
click at [127, 92] on div "clear search Domain SPF Got a bad DNS record? We can help. Fraudmarc can help y…" at bounding box center [449, 122] width 658 height 108
paste input "**********"
type input "**********"
click at [309, 102] on span at bounding box center [295, 96] width 25 height 25
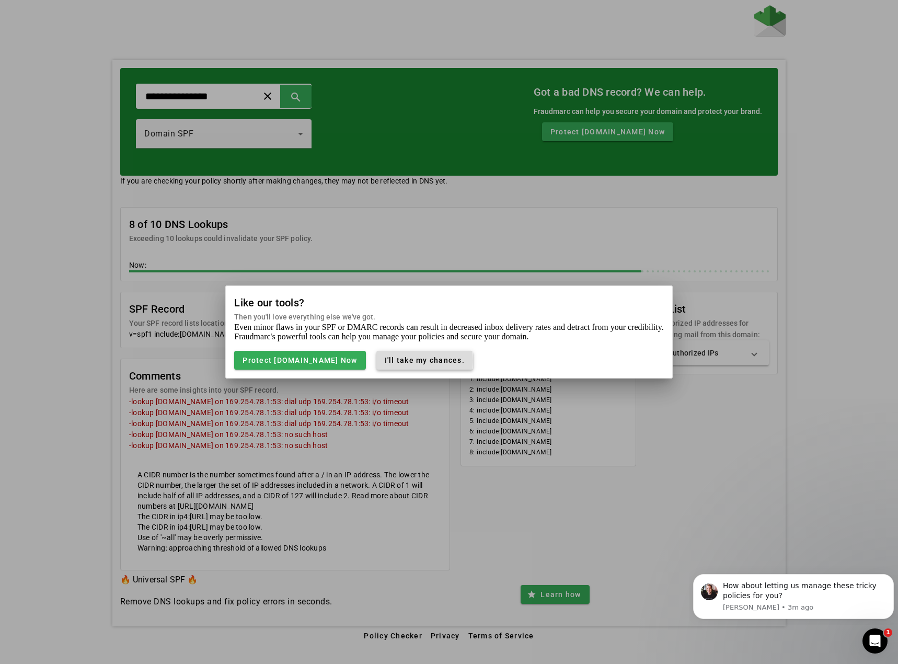
click at [406, 361] on span "I'll take my chances." at bounding box center [425, 360] width 80 height 8
